Goal: Transaction & Acquisition: Book appointment/travel/reservation

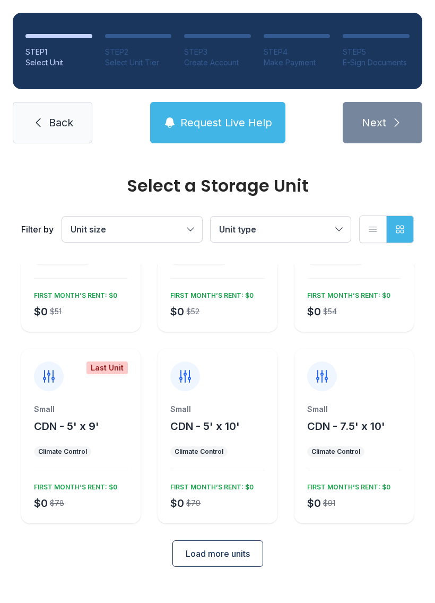
scroll to position [92, 0]
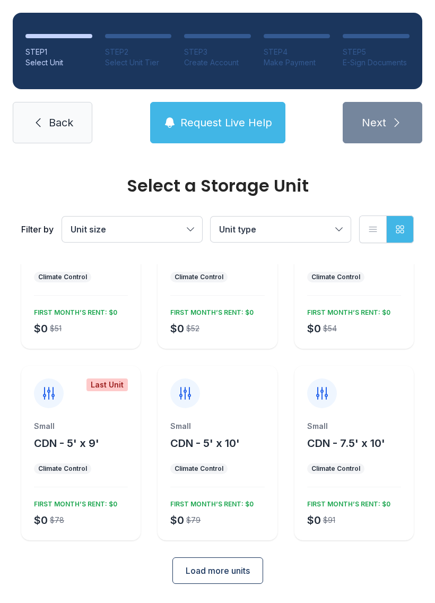
click at [240, 569] on span "Load more units" at bounding box center [218, 571] width 64 height 13
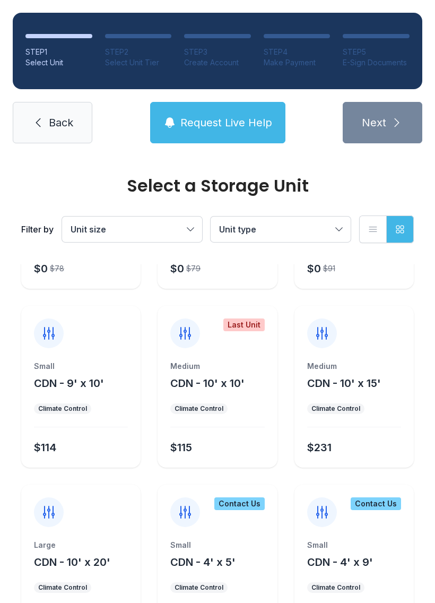
scroll to position [341, 0]
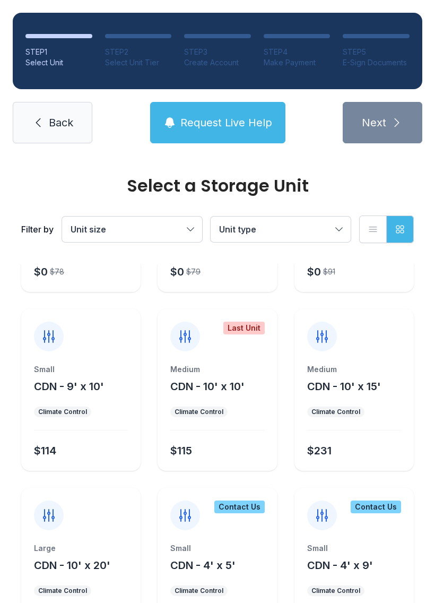
click at [252, 440] on div "$115" at bounding box center [215, 448] width 98 height 19
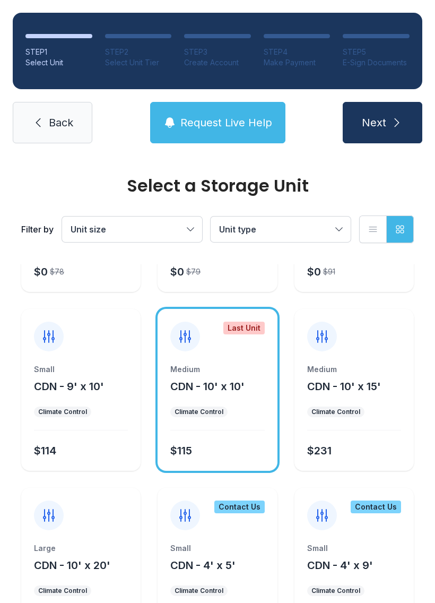
click at [395, 117] on icon "submit" at bounding box center [397, 122] width 13 height 13
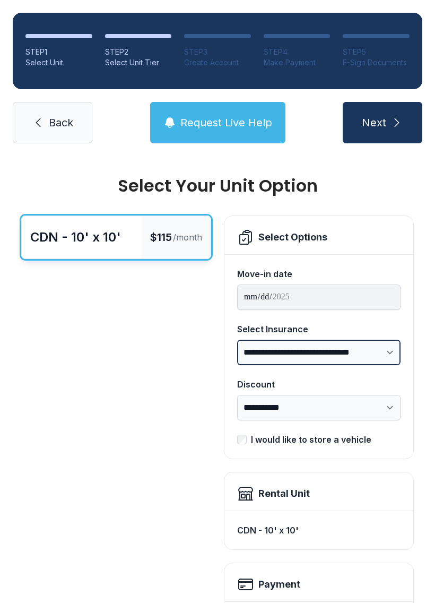
click at [384, 350] on select "**********" at bounding box center [319, 352] width 164 height 25
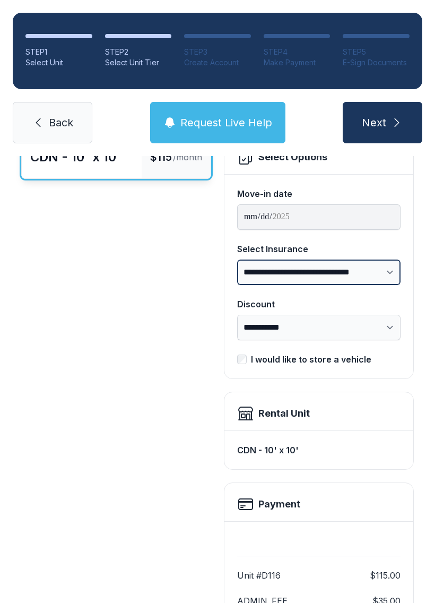
scroll to position [69, 0]
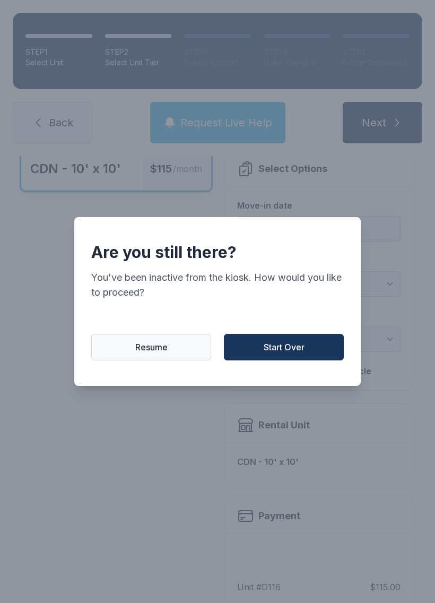
click at [161, 351] on span "Resume" at bounding box center [151, 347] width 32 height 13
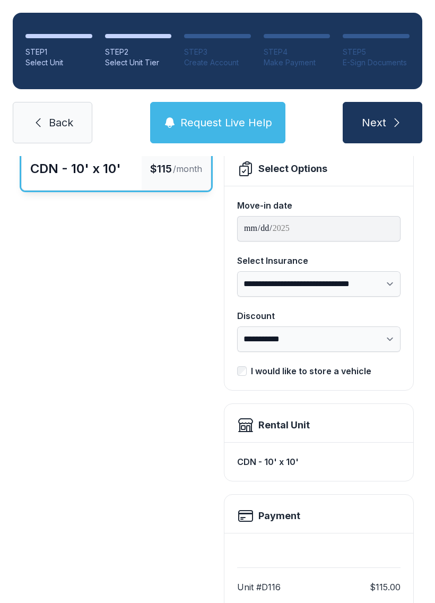
click at [125, 445] on div "CDN - 10' x 10' $115 /month" at bounding box center [116, 427] width 190 height 560
click at [55, 121] on span "Back" at bounding box center [61, 122] width 24 height 15
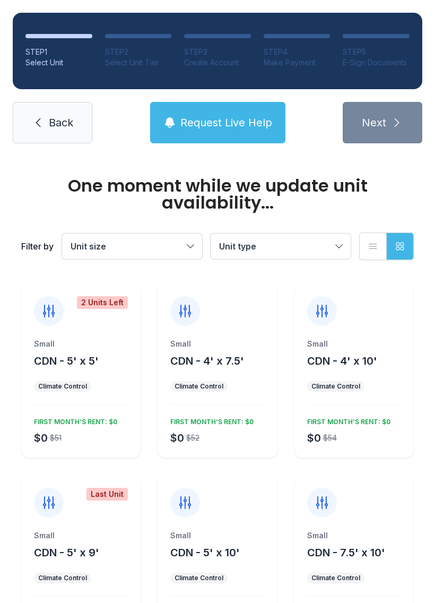
click at [49, 121] on span "Back" at bounding box center [61, 122] width 24 height 15
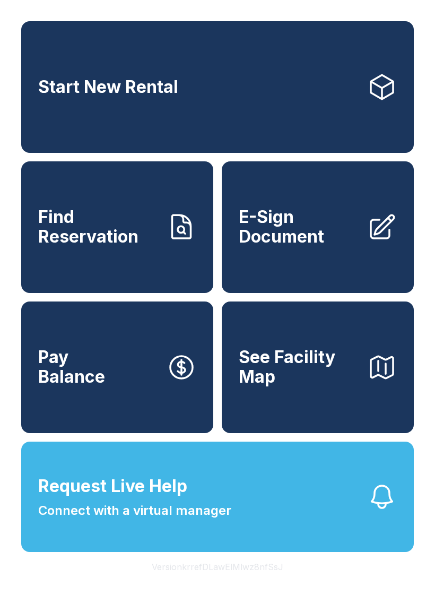
click at [114, 244] on span "Find Reservation" at bounding box center [98, 227] width 120 height 39
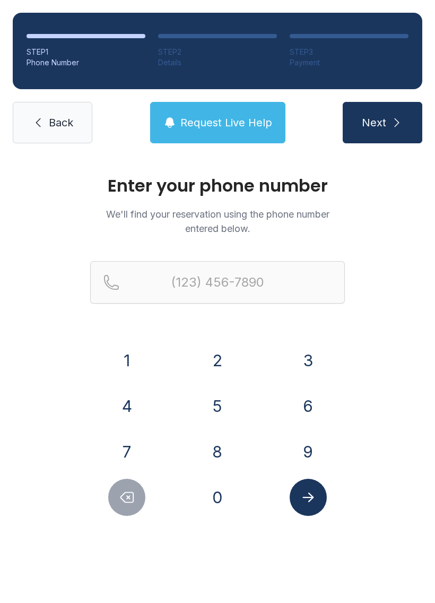
click at [220, 445] on button "8" at bounding box center [217, 451] width 37 height 37
click at [223, 344] on button "2" at bounding box center [217, 360] width 37 height 37
click at [219, 461] on button "8" at bounding box center [217, 451] width 37 height 37
click at [212, 348] on button "2" at bounding box center [217, 360] width 37 height 37
click at [127, 450] on button "7" at bounding box center [126, 451] width 37 height 37
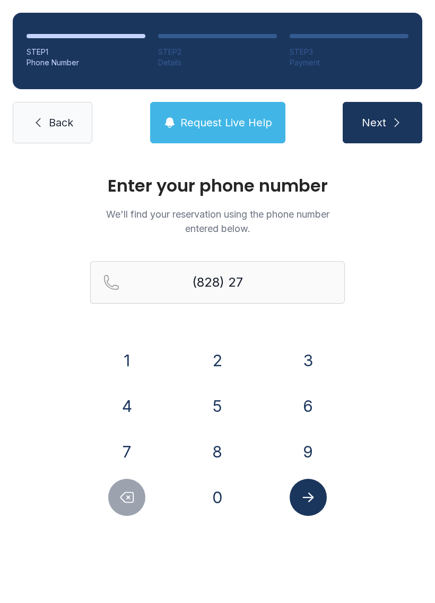
click at [309, 347] on button "3" at bounding box center [308, 360] width 37 height 37
click at [225, 500] on button "0" at bounding box center [217, 497] width 37 height 37
click at [212, 354] on button "2" at bounding box center [217, 360] width 37 height 37
click at [317, 349] on button "3" at bounding box center [308, 360] width 37 height 37
click at [123, 402] on button "4" at bounding box center [126, 406] width 37 height 37
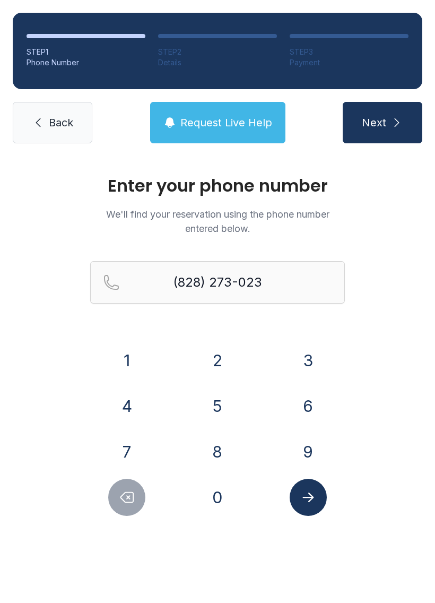
type input "[PHONE_NUMBER]"
click at [315, 505] on icon "Submit lookup form" at bounding box center [309, 498] width 16 height 16
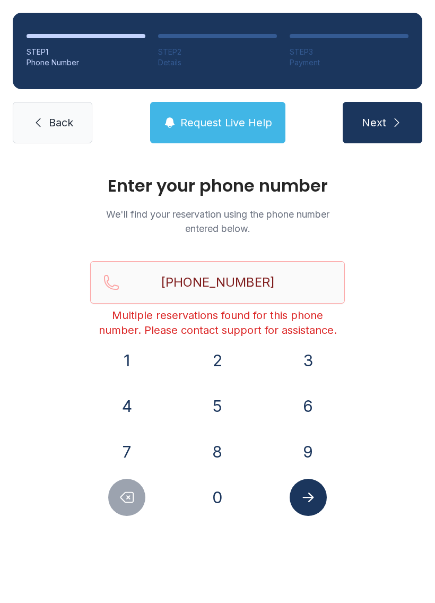
click at [310, 498] on icon "Submit lookup form" at bounding box center [308, 498] width 11 height 10
click at [288, 278] on input "[PHONE_NUMBER]" at bounding box center [217, 282] width 255 height 42
click at [394, 125] on icon "submit" at bounding box center [397, 122] width 13 height 13
click at [35, 130] on link "Back" at bounding box center [53, 122] width 80 height 41
